Goal: Task Accomplishment & Management: Use online tool/utility

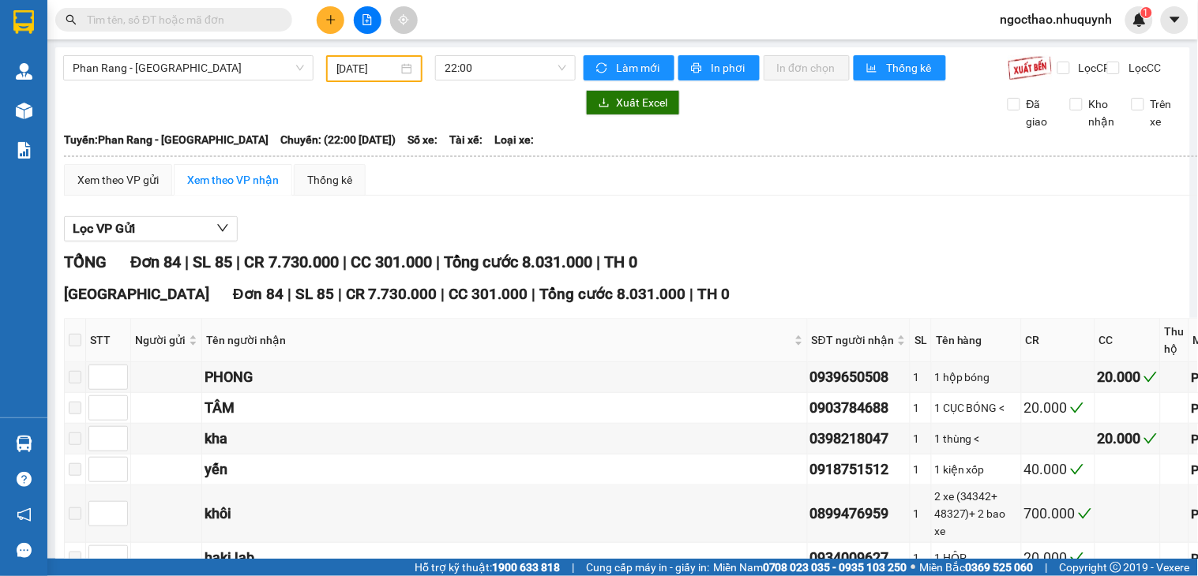
drag, startPoint x: 392, startPoint y: 69, endPoint x: 454, endPoint y: 141, distance: 95.2
click at [392, 69] on input "[DATE]" at bounding box center [367, 68] width 62 height 17
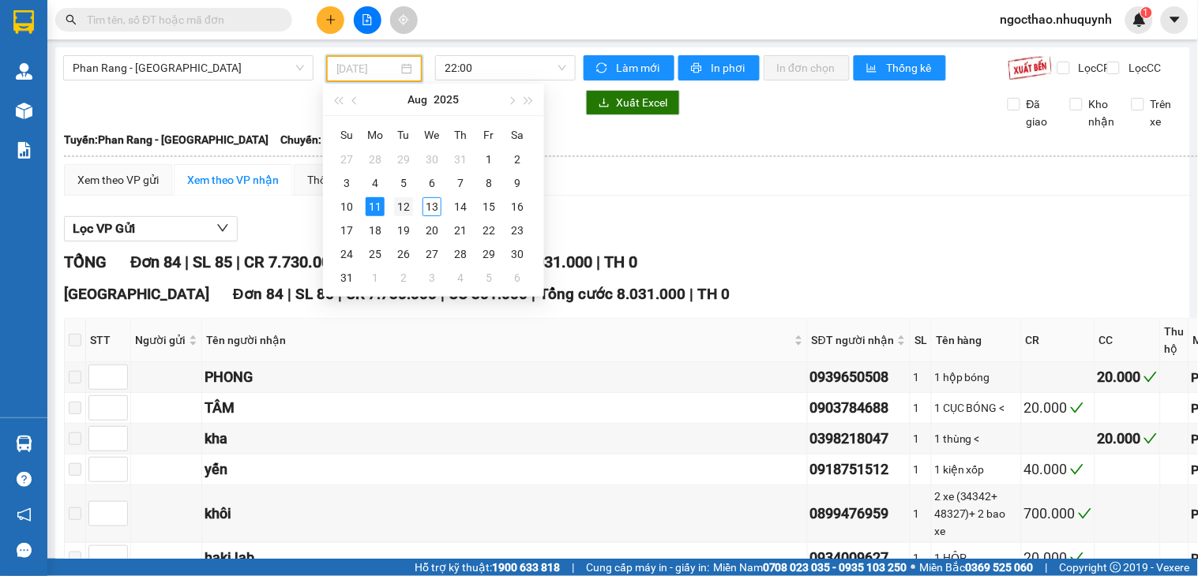
click at [407, 208] on div "12" at bounding box center [403, 206] width 19 height 19
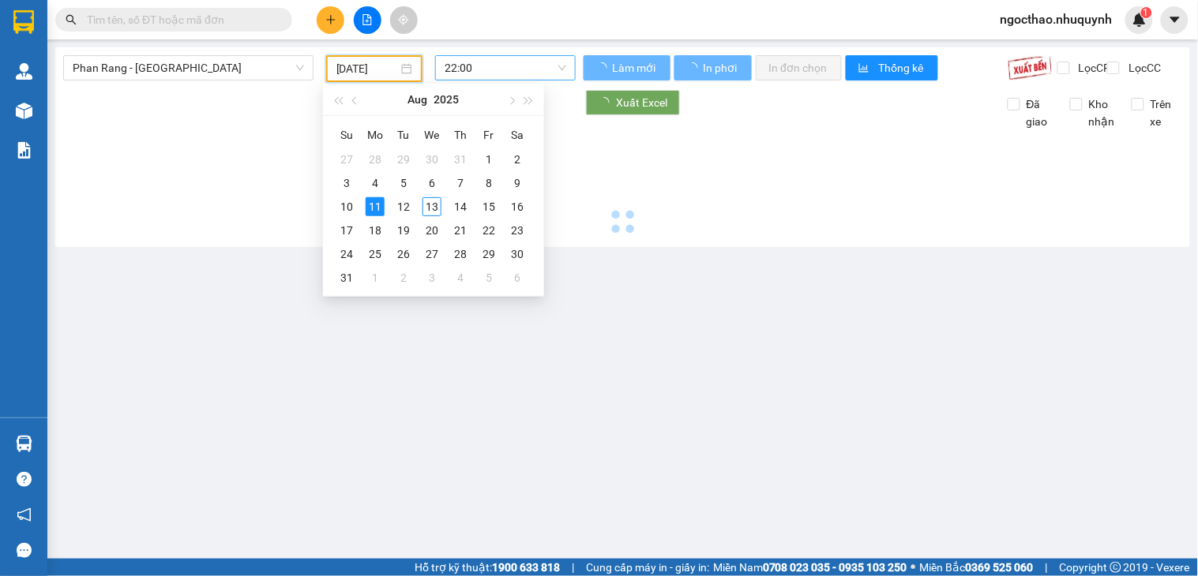
click at [541, 58] on span "22:00" at bounding box center [506, 68] width 122 height 24
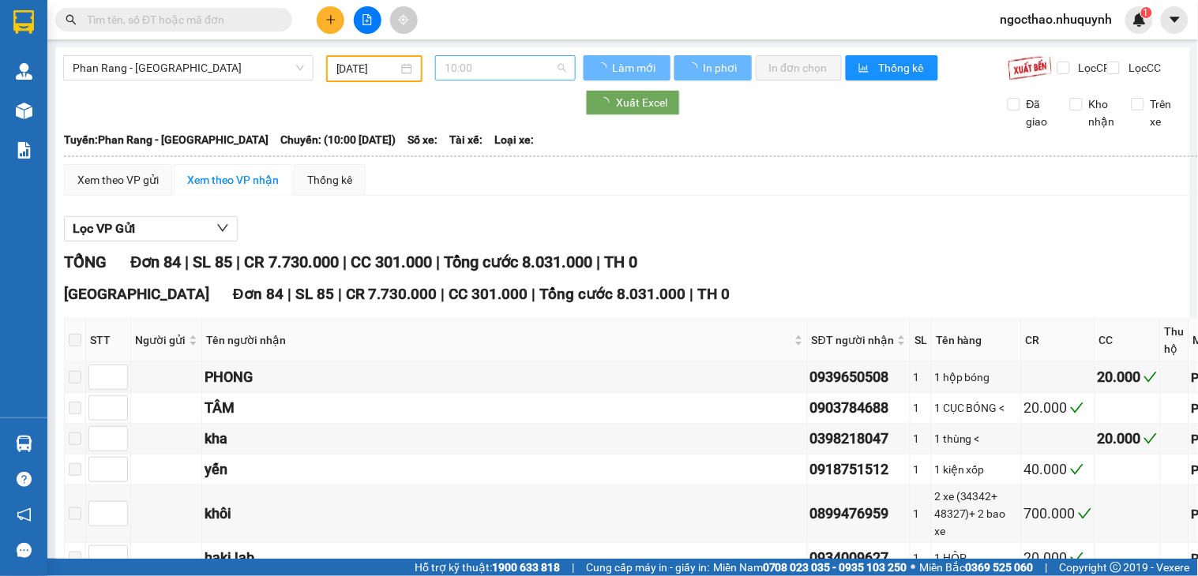
type input "[DATE]"
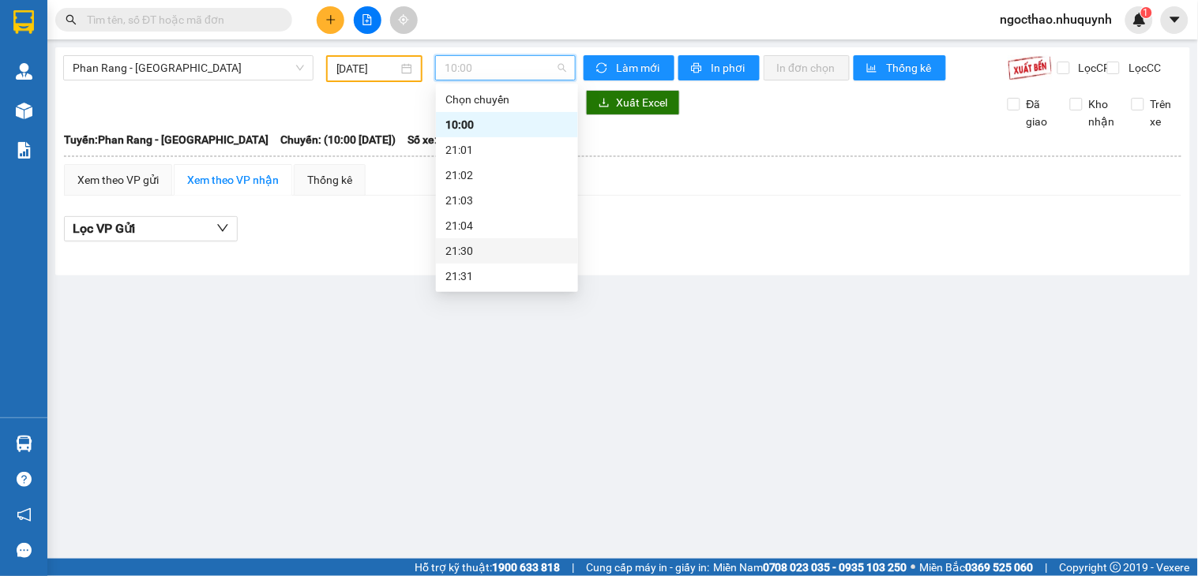
scroll to position [76, 0]
click at [508, 227] on div "22:00" at bounding box center [506, 225] width 123 height 17
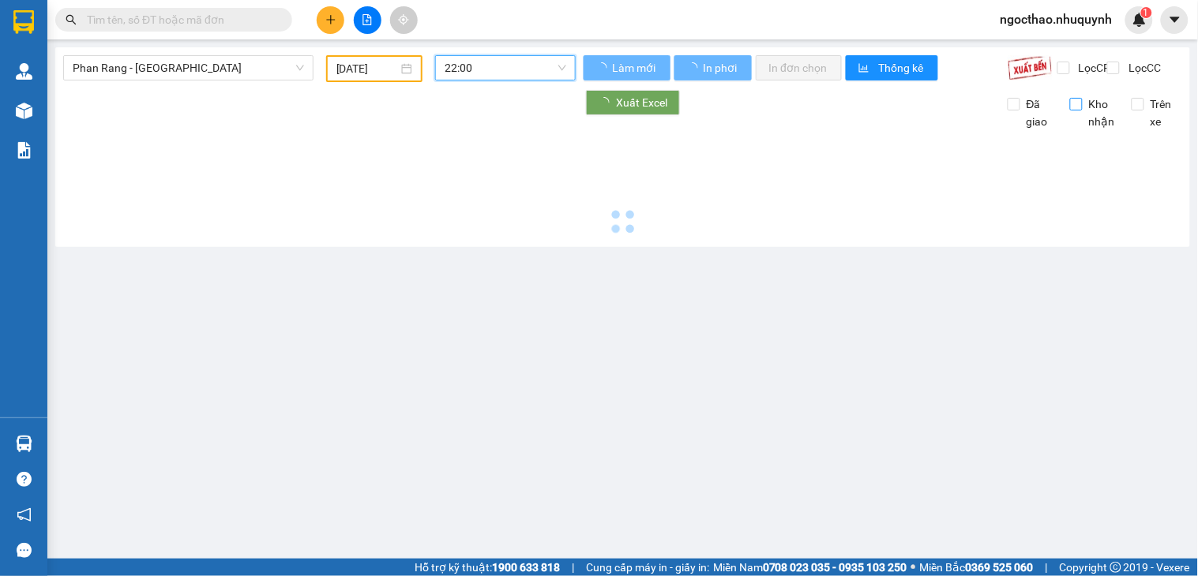
click at [1138, 69] on span "Lọc CC" at bounding box center [1142, 67] width 41 height 17
click at [1122, 69] on input "Lọc CC" at bounding box center [1114, 68] width 15 height 13
checkbox input "true"
click at [1020, 114] on span "Đã giao" at bounding box center [1039, 113] width 38 height 35
click at [1016, 111] on input "Đã giao" at bounding box center [1014, 104] width 13 height 13
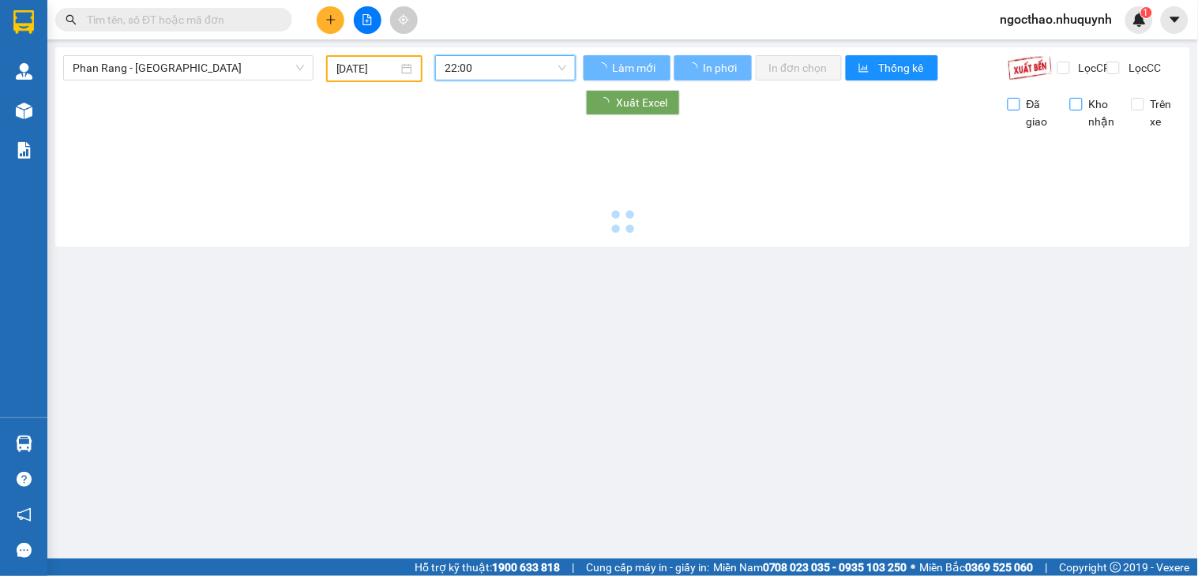
checkbox input "true"
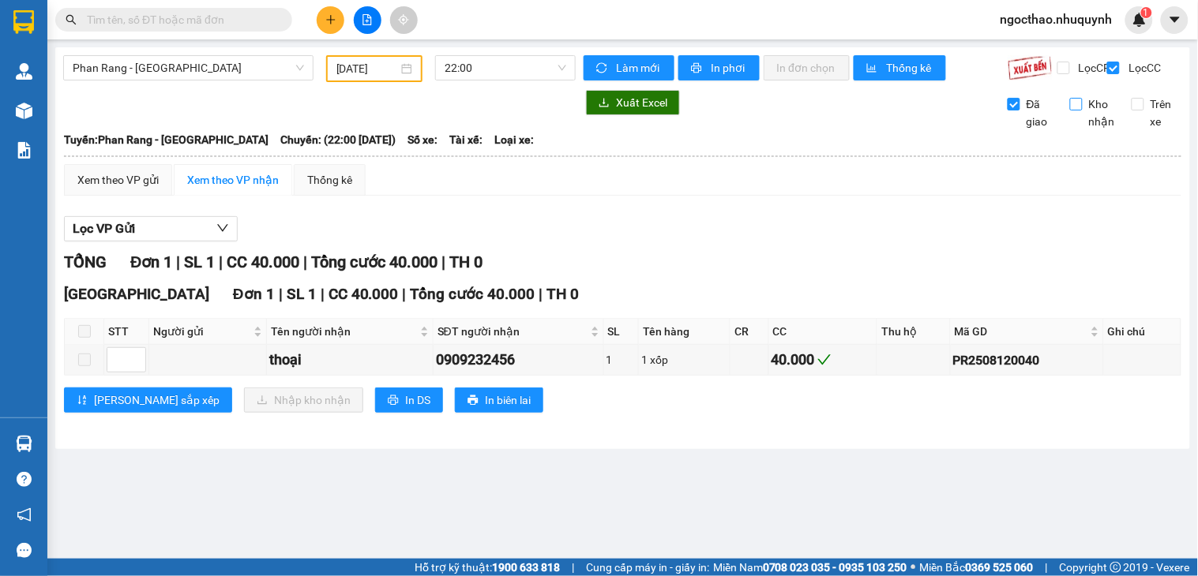
click at [1086, 126] on span "Kho nhận" at bounding box center [1102, 113] width 39 height 35
click at [1083, 111] on input "Kho nhận" at bounding box center [1076, 104] width 13 height 13
checkbox input "true"
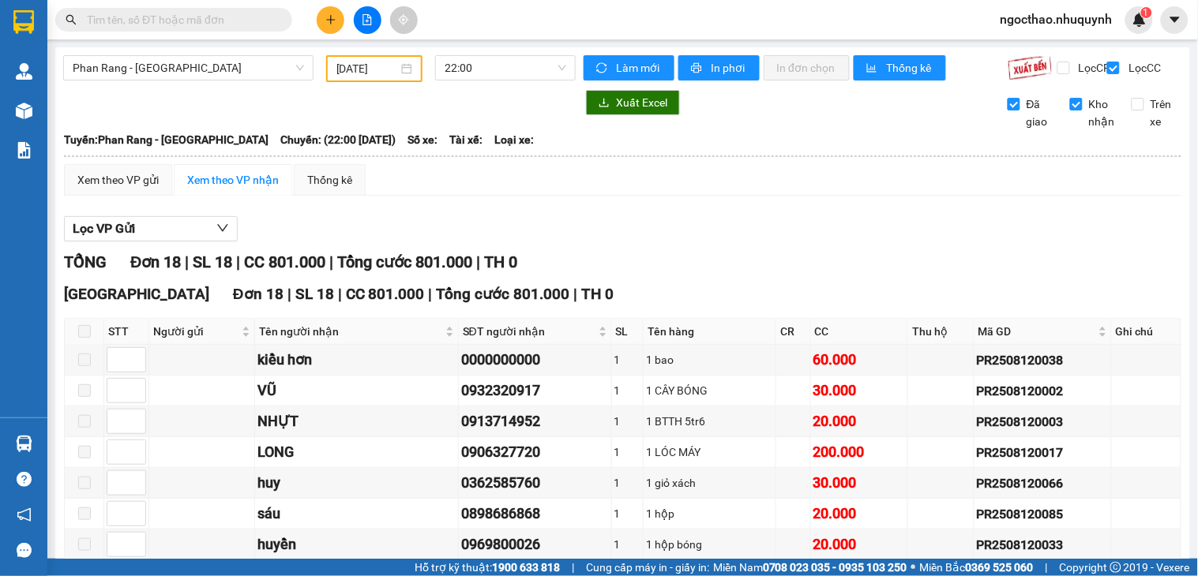
scroll to position [438, 0]
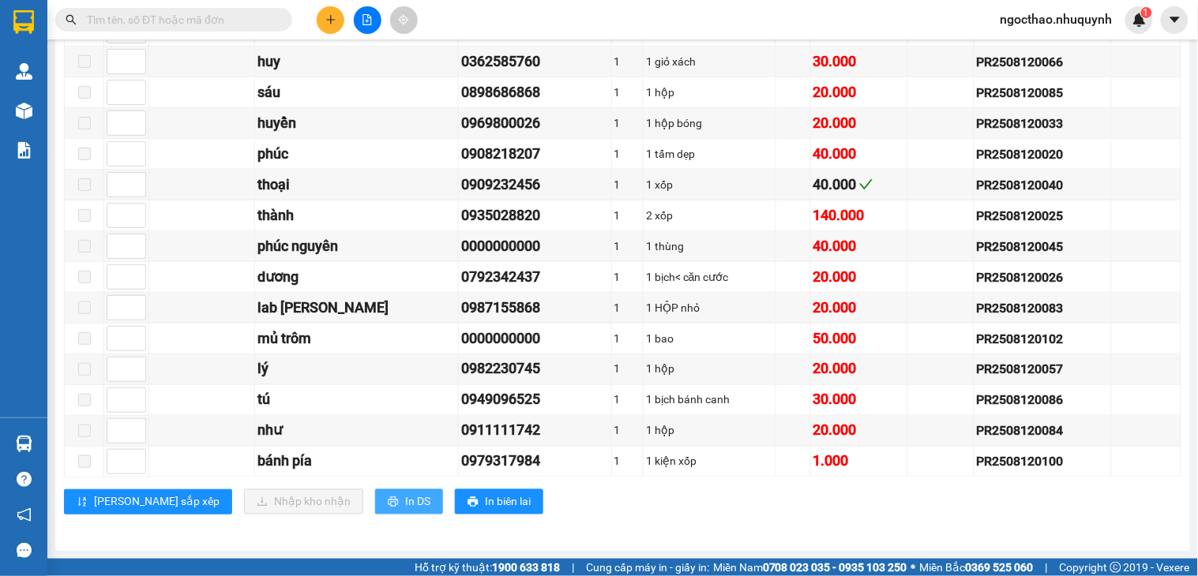
click at [375, 510] on button "In DS" at bounding box center [409, 502] width 68 height 25
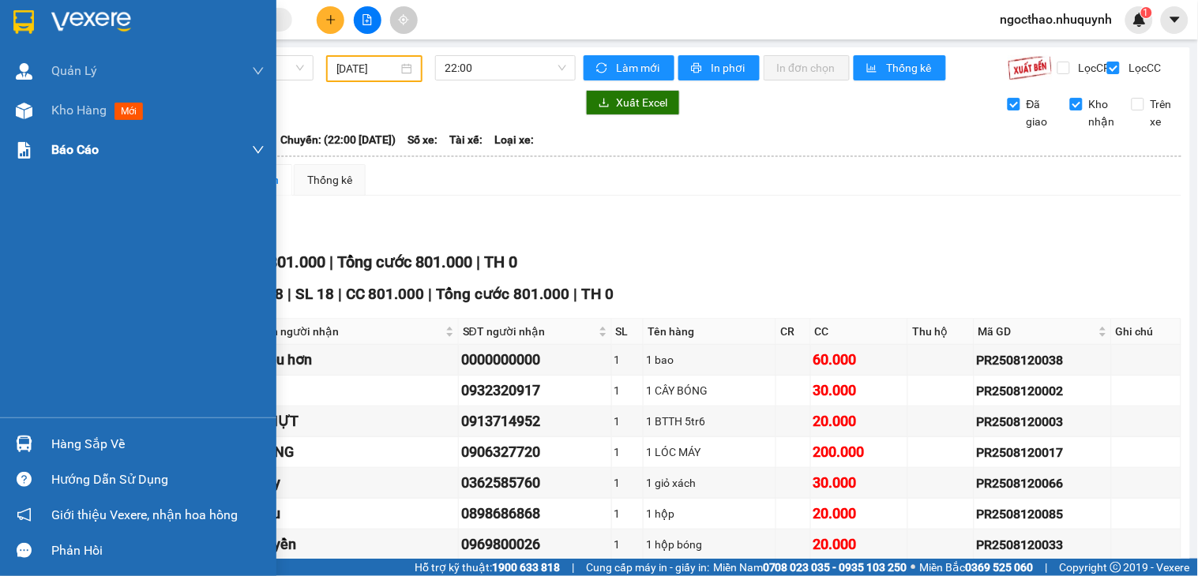
drag, startPoint x: 74, startPoint y: 108, endPoint x: 227, endPoint y: 166, distance: 163.7
click at [76, 107] on span "Kho hàng" at bounding box center [78, 110] width 55 height 15
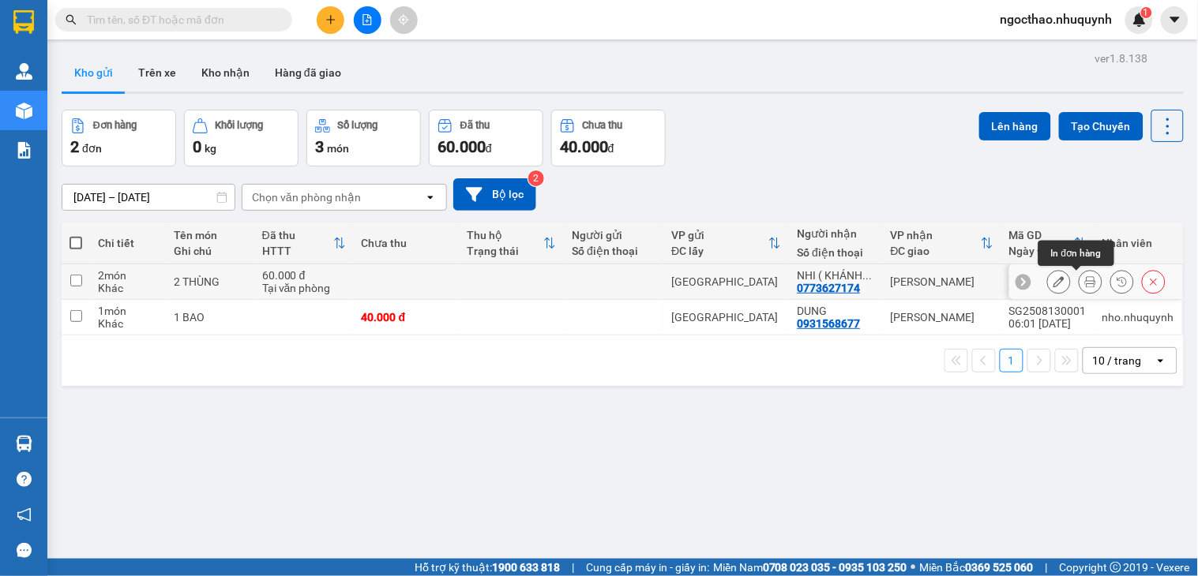
click at [1085, 278] on icon at bounding box center [1090, 281] width 11 height 11
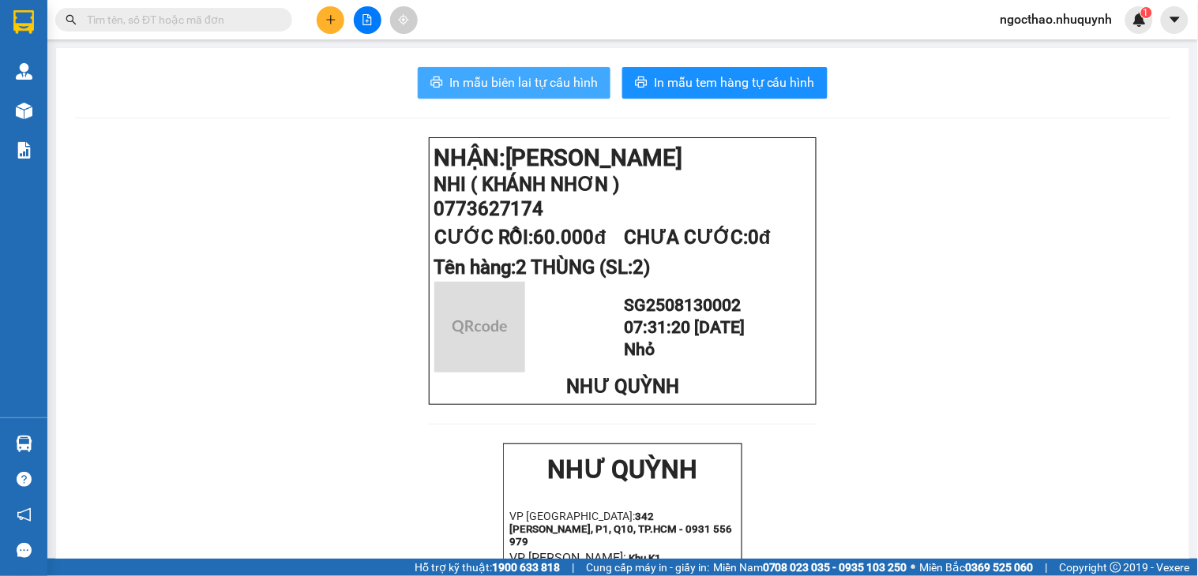
click at [467, 69] on button "In mẫu biên lai tự cấu hình" at bounding box center [514, 83] width 193 height 32
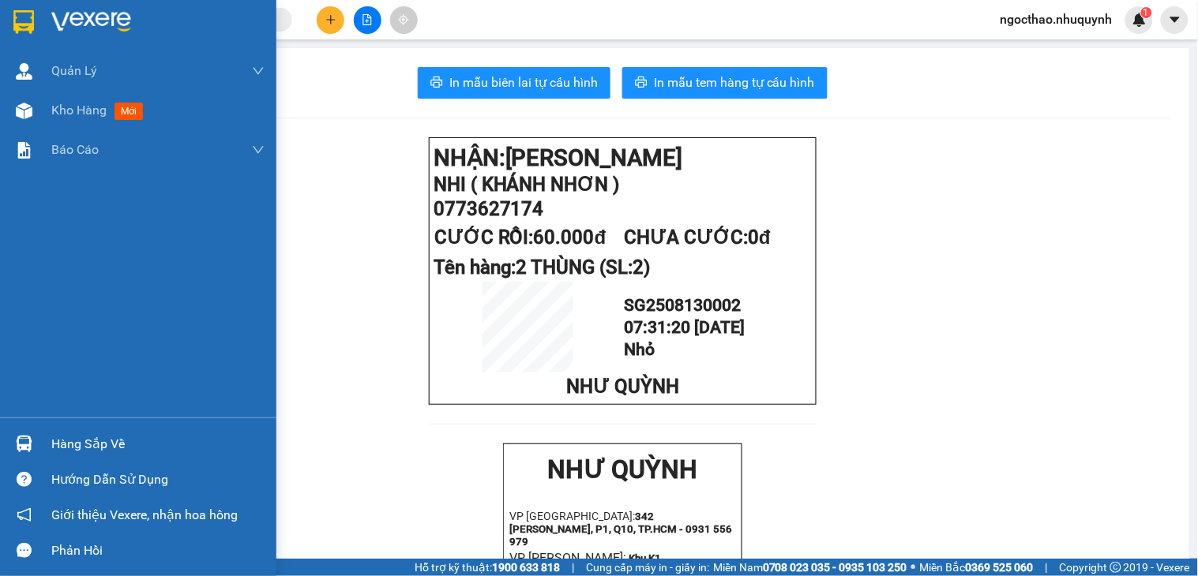
drag, startPoint x: 81, startPoint y: 107, endPoint x: 561, endPoint y: 566, distance: 664.7
click at [82, 109] on span "Kho hàng" at bounding box center [78, 110] width 55 height 15
